Goal: Information Seeking & Learning: Find specific fact

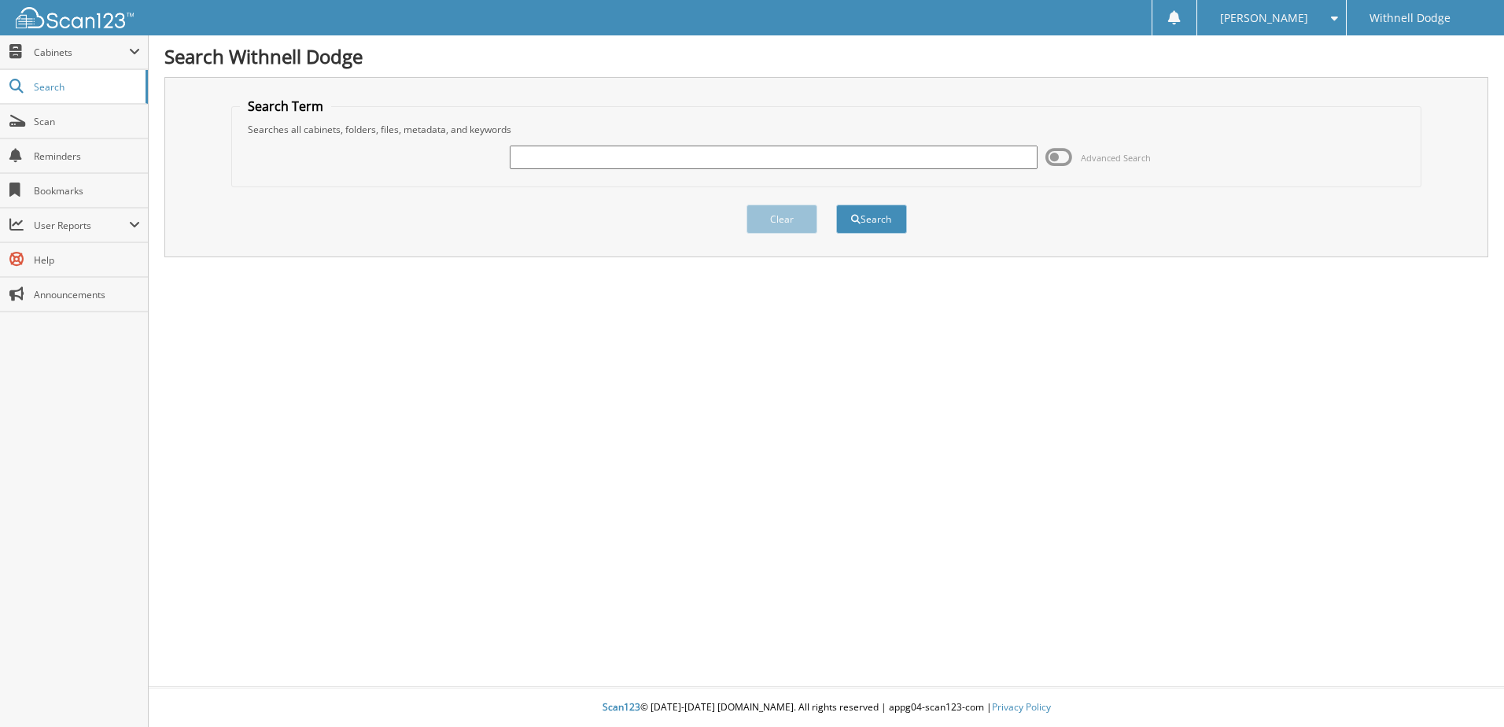
drag, startPoint x: 528, startPoint y: 176, endPoint x: 531, endPoint y: 162, distance: 14.5
click at [528, 173] on div "Advanced Search" at bounding box center [826, 157] width 1173 height 42
click at [531, 160] on input "text" at bounding box center [774, 157] width 528 height 24
type input "H5085"
click at [836, 204] on button "Search" at bounding box center [871, 218] width 71 height 29
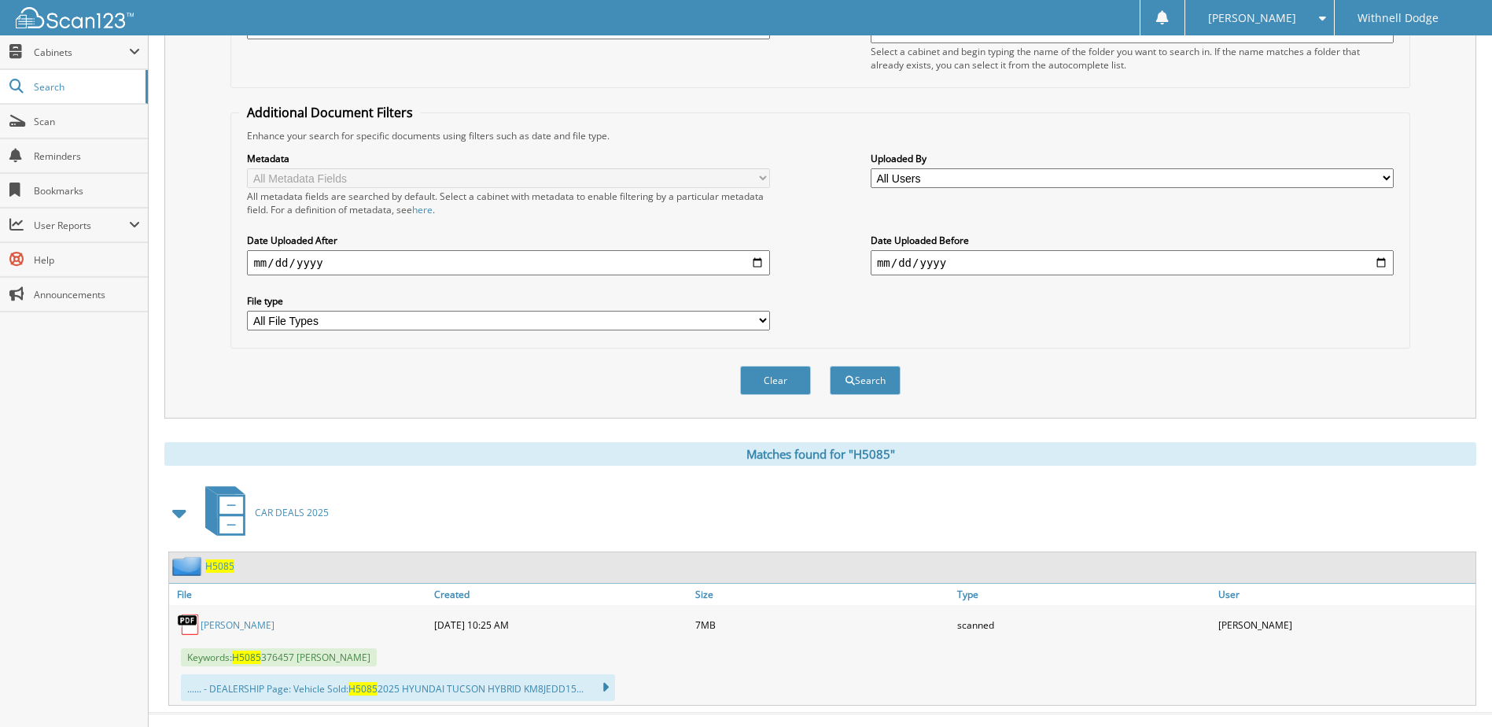
scroll to position [274, 0]
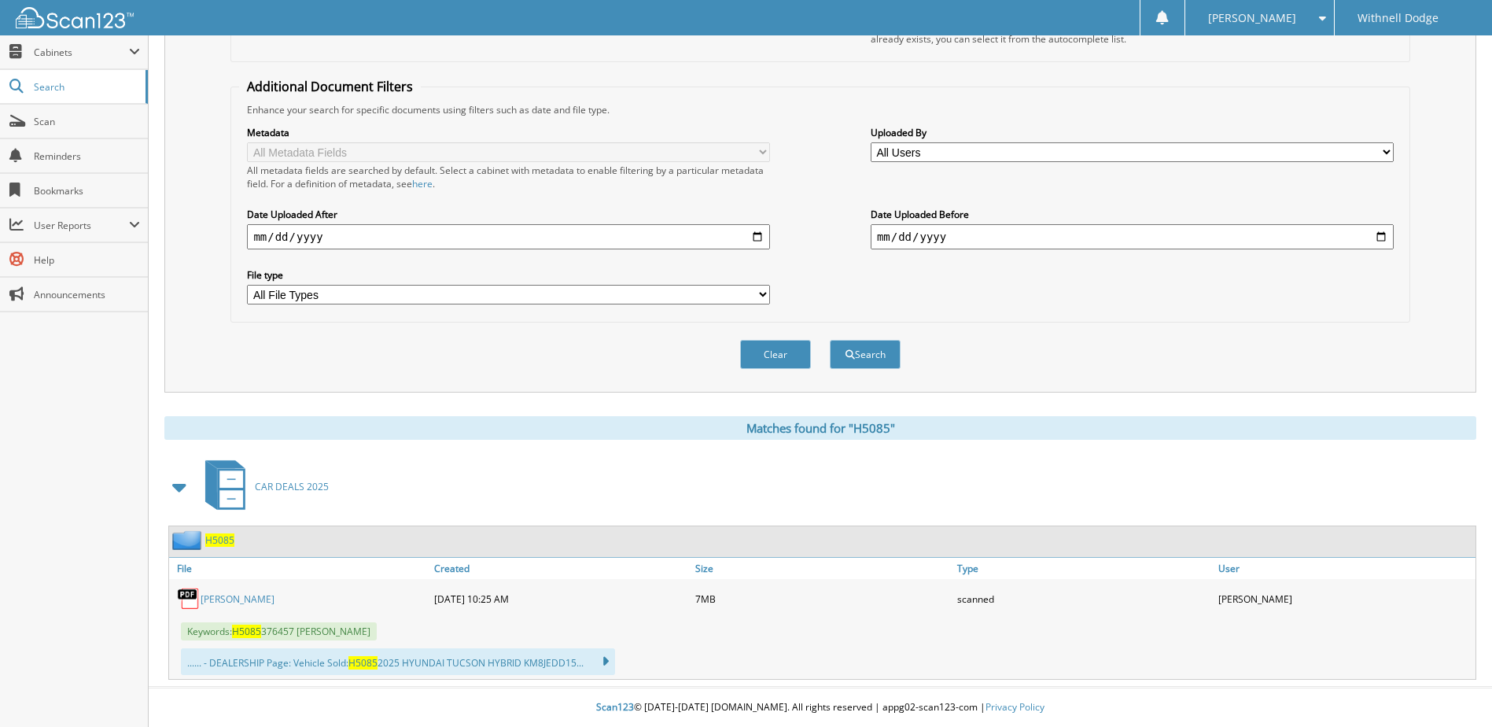
click at [263, 594] on link "[PERSON_NAME]" at bounding box center [238, 598] width 74 height 13
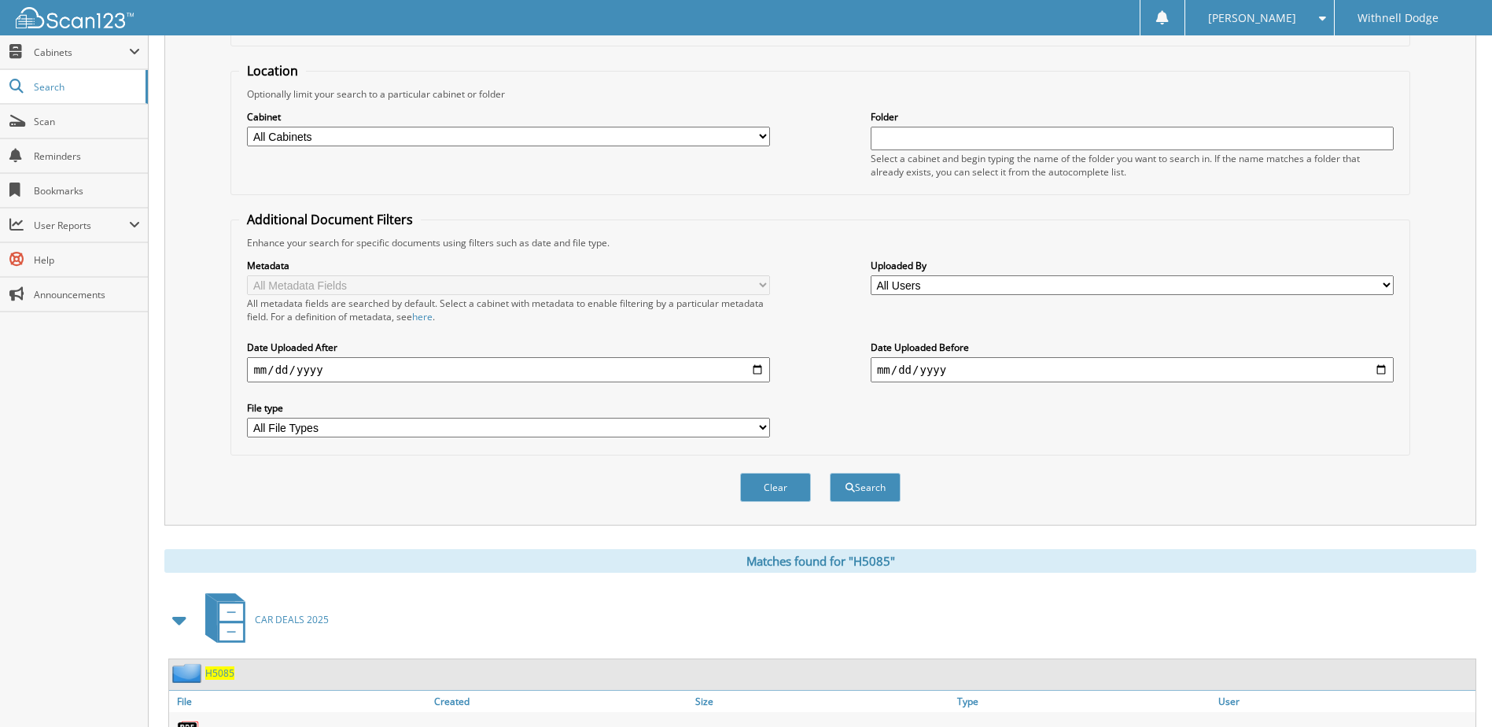
scroll to position [0, 0]
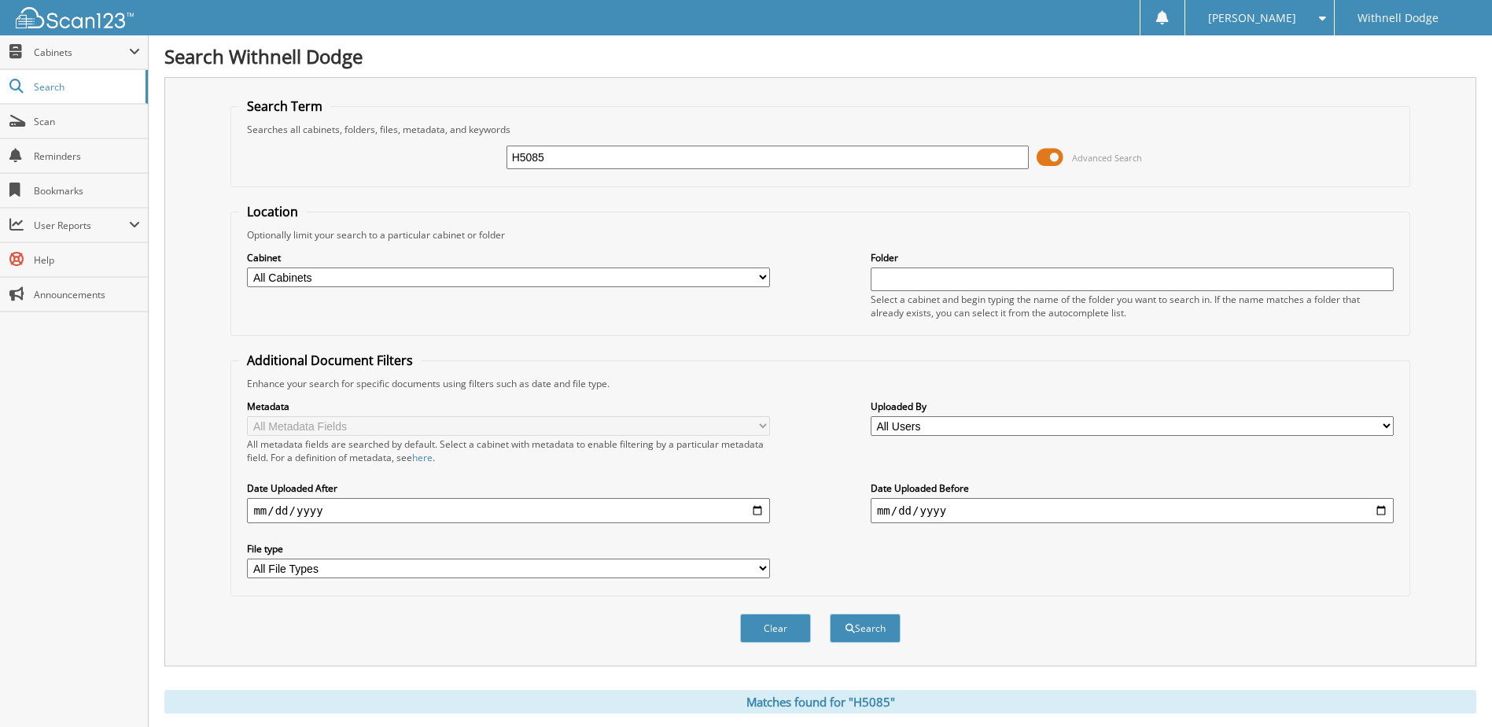
drag, startPoint x: 558, startPoint y: 159, endPoint x: 425, endPoint y: 168, distance: 133.2
click at [425, 167] on div "H5085 Advanced Search" at bounding box center [820, 157] width 1162 height 42
type input "H5079"
click at [830, 613] on button "Search" at bounding box center [865, 627] width 71 height 29
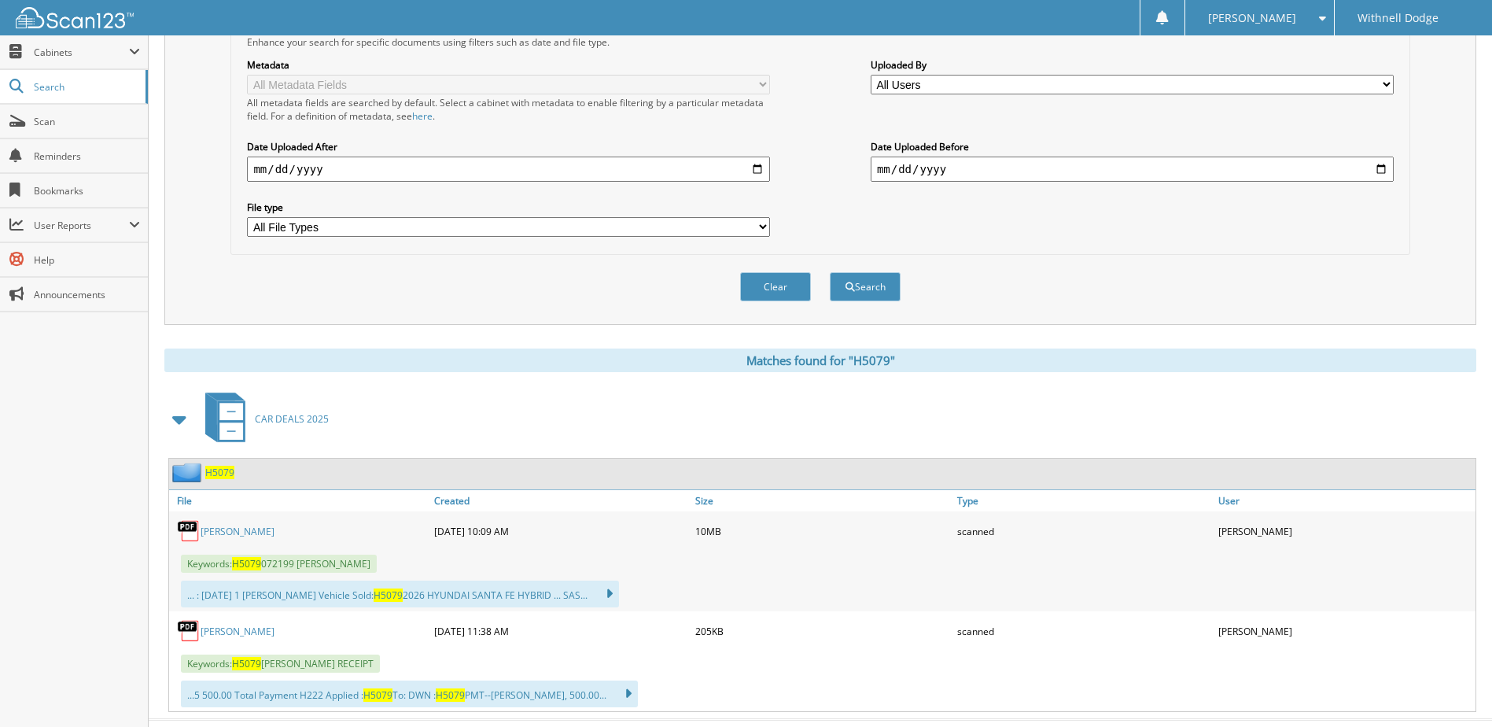
scroll to position [374, 0]
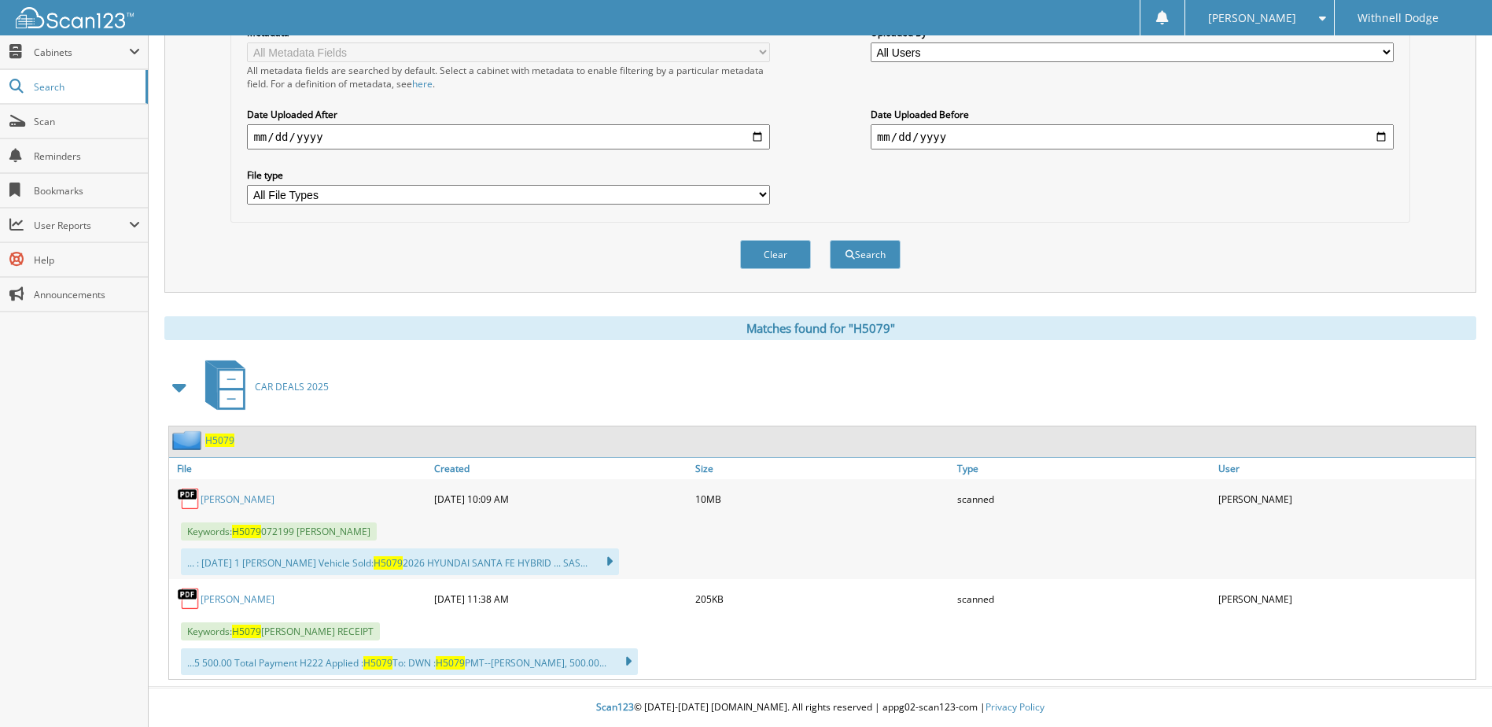
click at [263, 501] on link "CROSTON, MELISSA" at bounding box center [238, 498] width 74 height 13
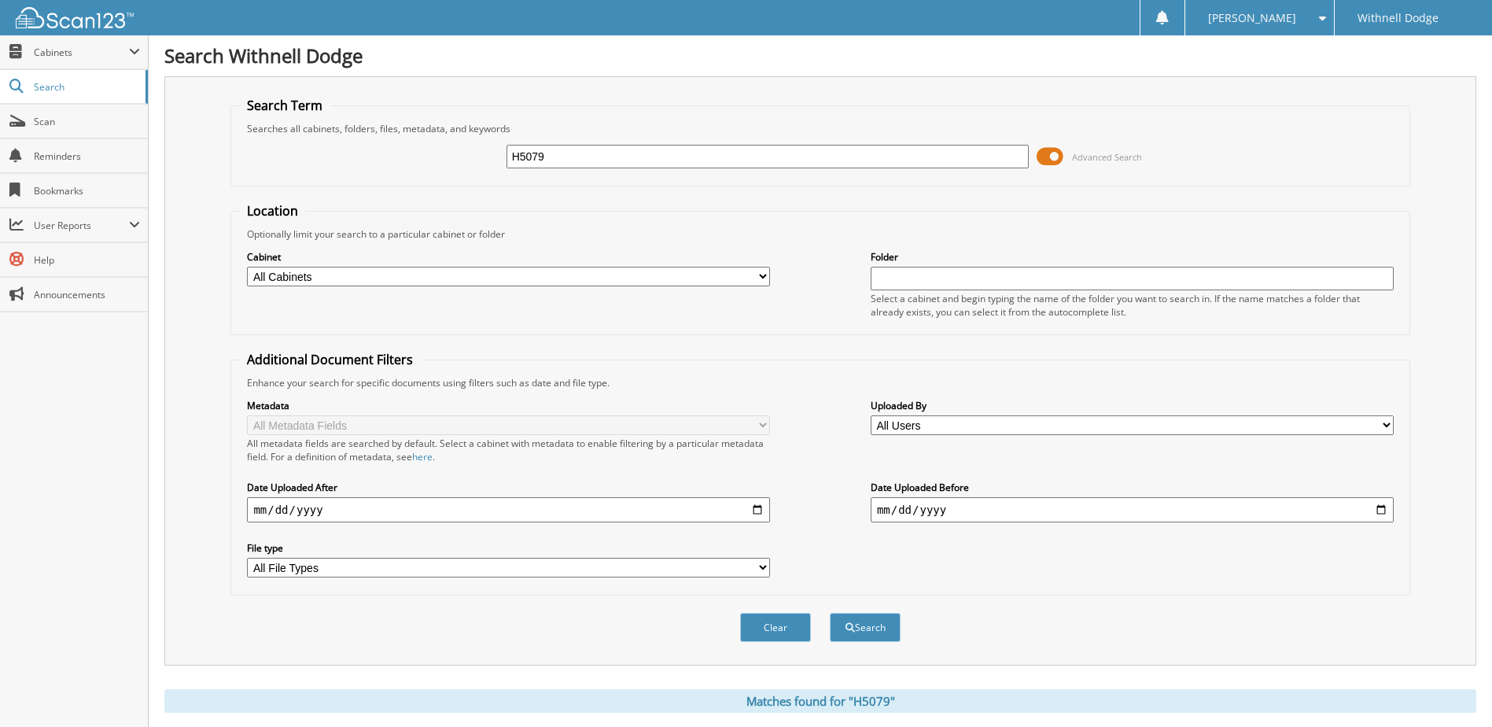
scroll to position [0, 0]
drag, startPoint x: 621, startPoint y: 153, endPoint x: 433, endPoint y: 169, distance: 189.5
click at [433, 169] on div "H5079 Advanced Search" at bounding box center [820, 157] width 1162 height 42
type input "H4718"
click at [830, 613] on button "Search" at bounding box center [865, 627] width 71 height 29
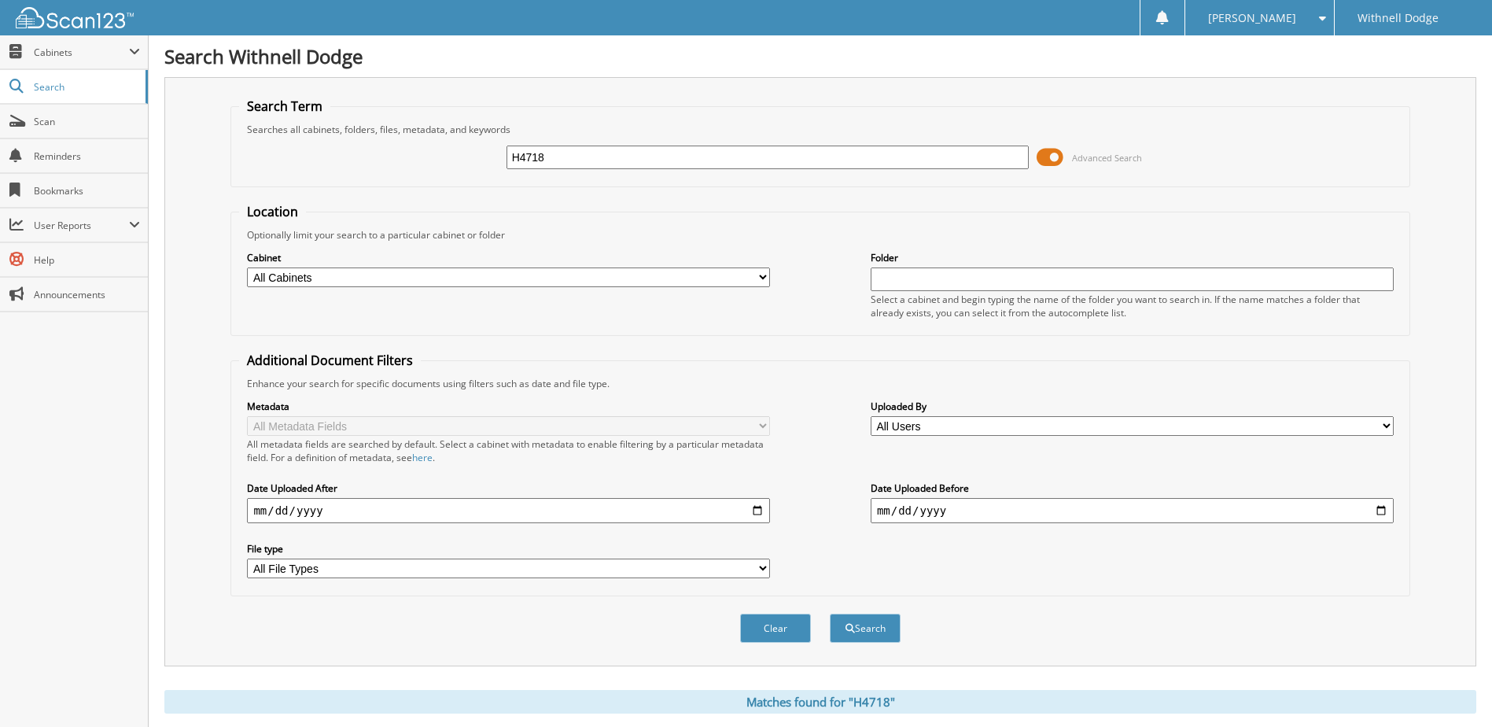
click at [1050, 160] on span at bounding box center [1050, 157] width 27 height 24
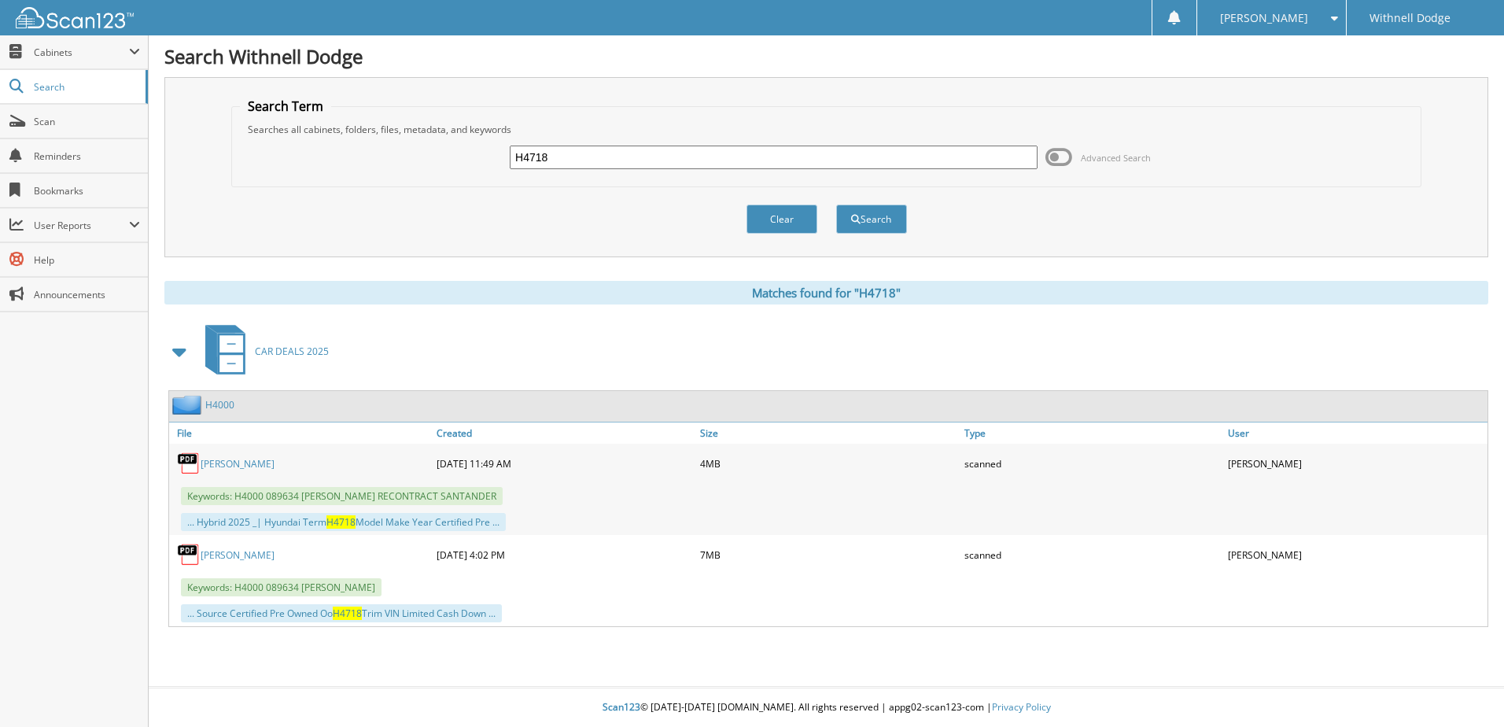
drag, startPoint x: 568, startPoint y: 157, endPoint x: 434, endPoint y: 167, distance: 134.0
click at [434, 166] on div "H4718 Advanced Search" at bounding box center [826, 157] width 1173 height 42
type input "H5146"
click at [836, 204] on button "Search" at bounding box center [871, 218] width 71 height 29
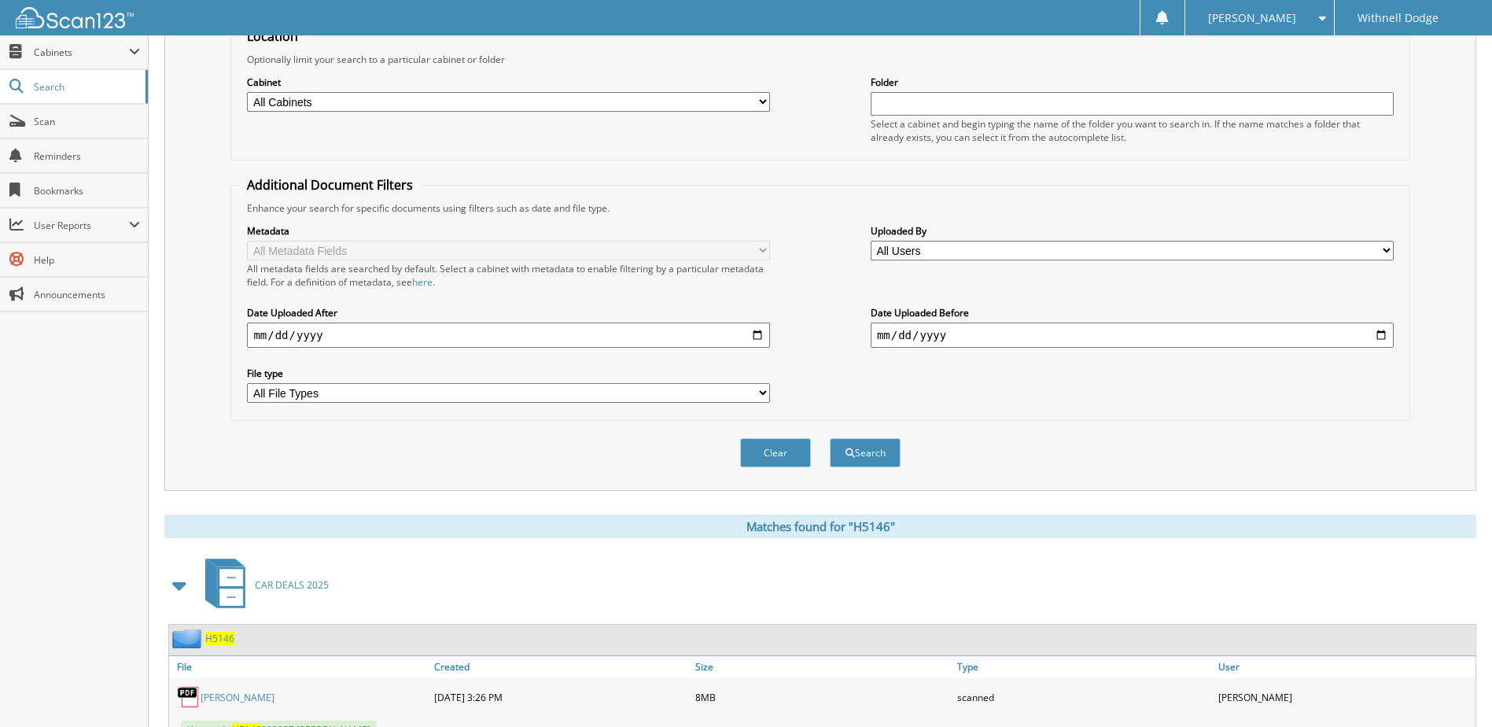
scroll to position [472, 0]
